Goal: Task Accomplishment & Management: Manage account settings

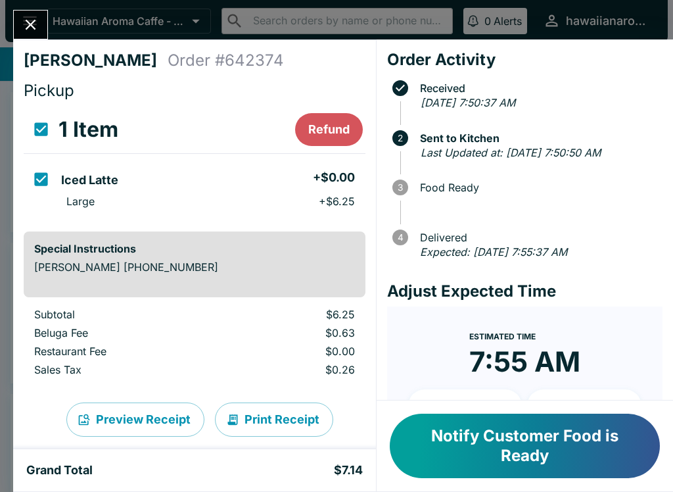
click at [43, 32] on button "Close" at bounding box center [31, 25] width 34 height 28
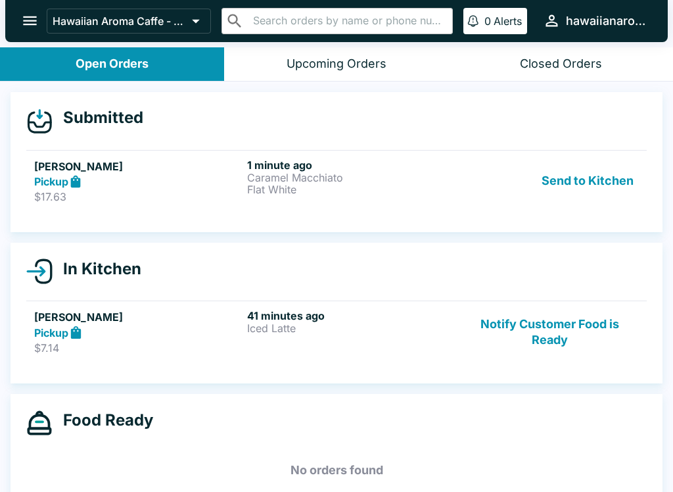
click at [273, 175] on p "Caramel Macchiato" at bounding box center [351, 178] width 208 height 12
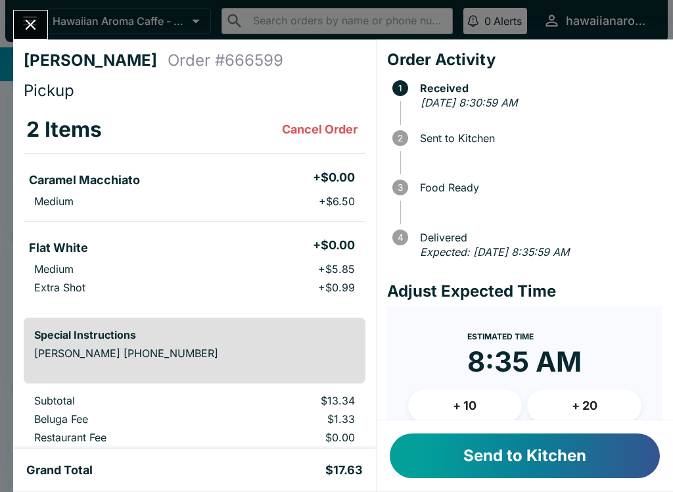
click at [513, 472] on button "Send to Kitchen" at bounding box center [525, 455] width 270 height 45
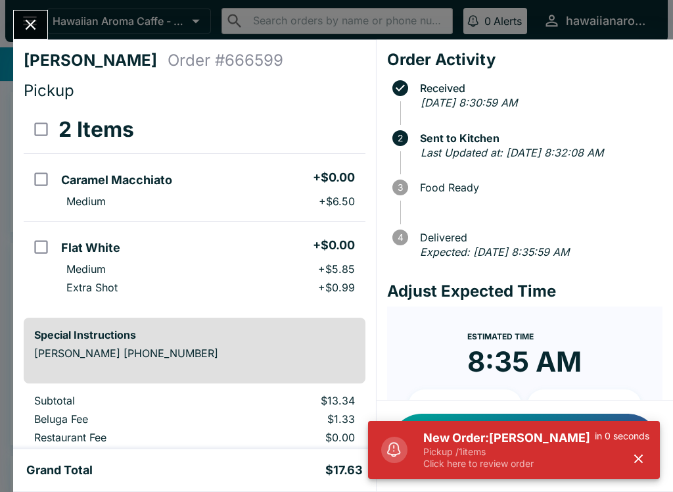
click at [638, 459] on icon "button" at bounding box center [638, 458] width 9 height 9
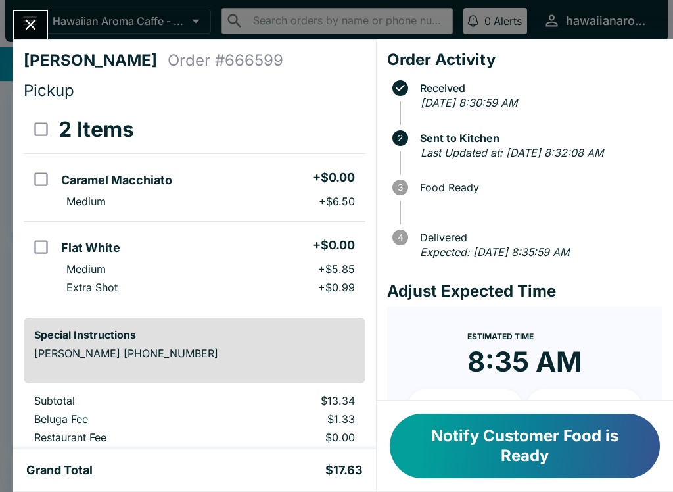
click at [36, 24] on icon "Close" at bounding box center [31, 25] width 18 height 18
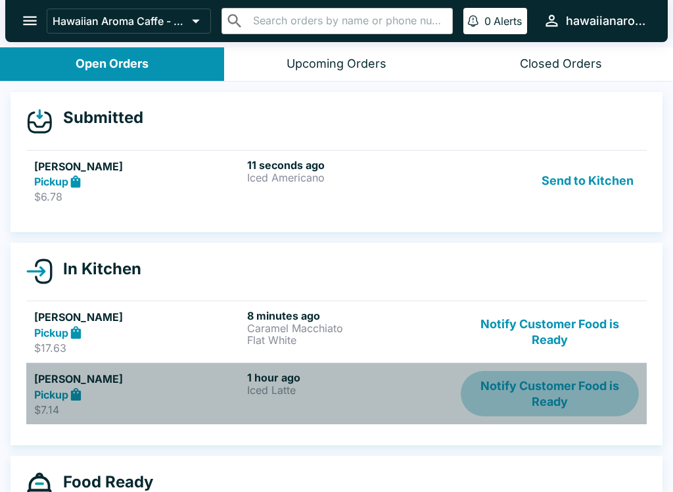
click at [540, 389] on button "Notify Customer Food is Ready" at bounding box center [550, 393] width 178 height 45
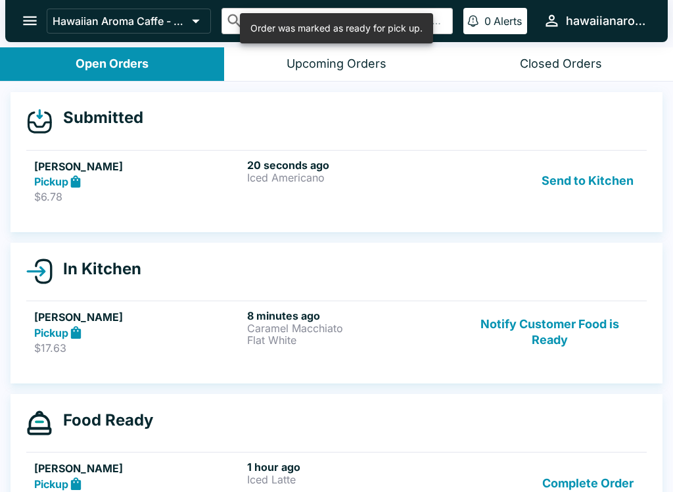
click at [574, 180] on button "Send to Kitchen" at bounding box center [587, 180] width 103 height 45
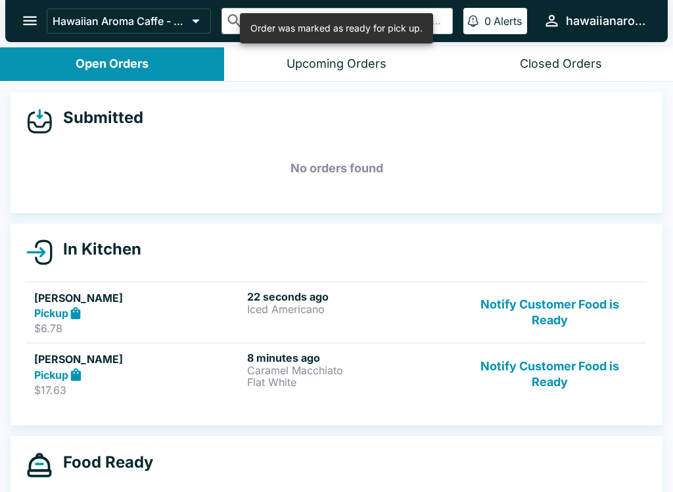
click at [266, 309] on p "Iced Americano" at bounding box center [351, 309] width 208 height 12
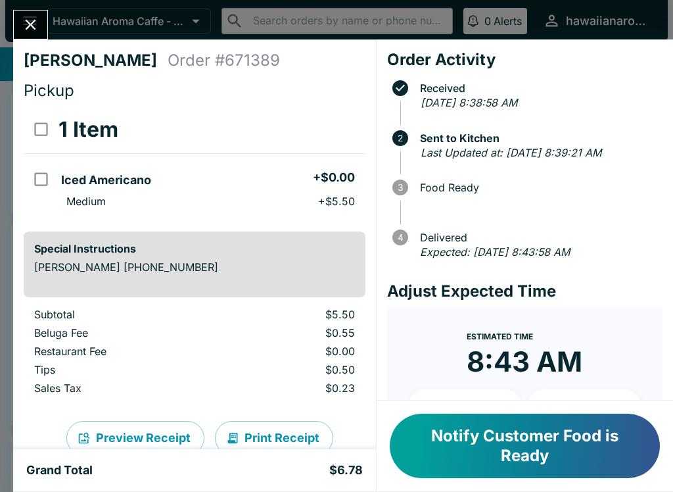
click at [35, 32] on icon "Close" at bounding box center [31, 25] width 18 height 18
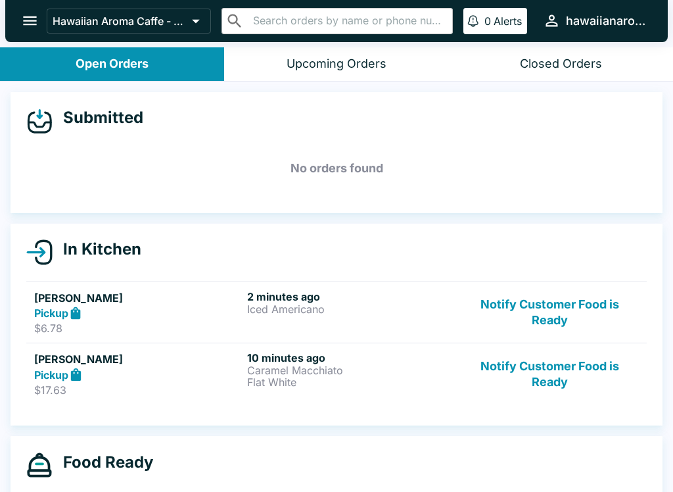
click at [511, 380] on button "Notify Customer Food is Ready" at bounding box center [550, 373] width 178 height 45
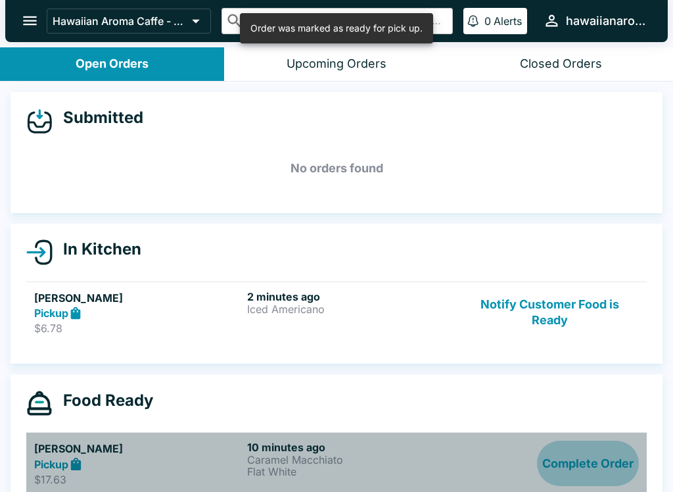
click at [565, 452] on button "Complete Order" at bounding box center [588, 462] width 102 height 45
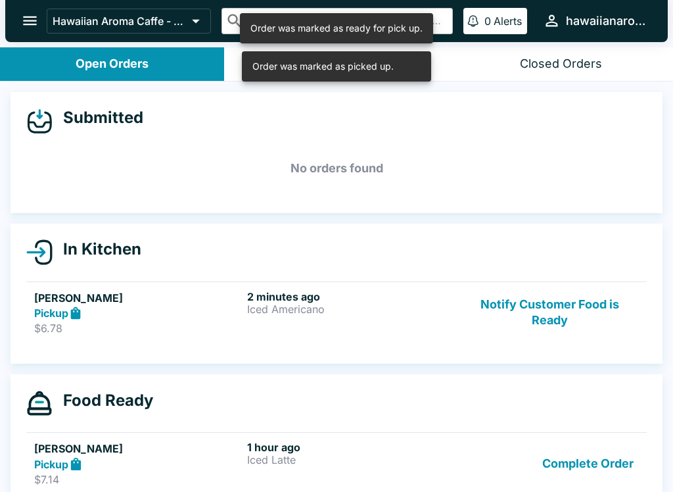
click at [576, 468] on button "Complete Order" at bounding box center [588, 462] width 102 height 45
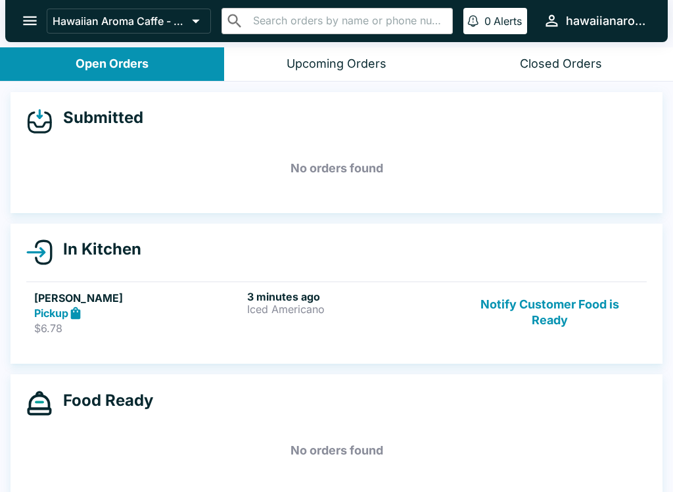
click at [565, 327] on button "Notify Customer Food is Ready" at bounding box center [550, 312] width 178 height 45
